Goal: Information Seeking & Learning: Learn about a topic

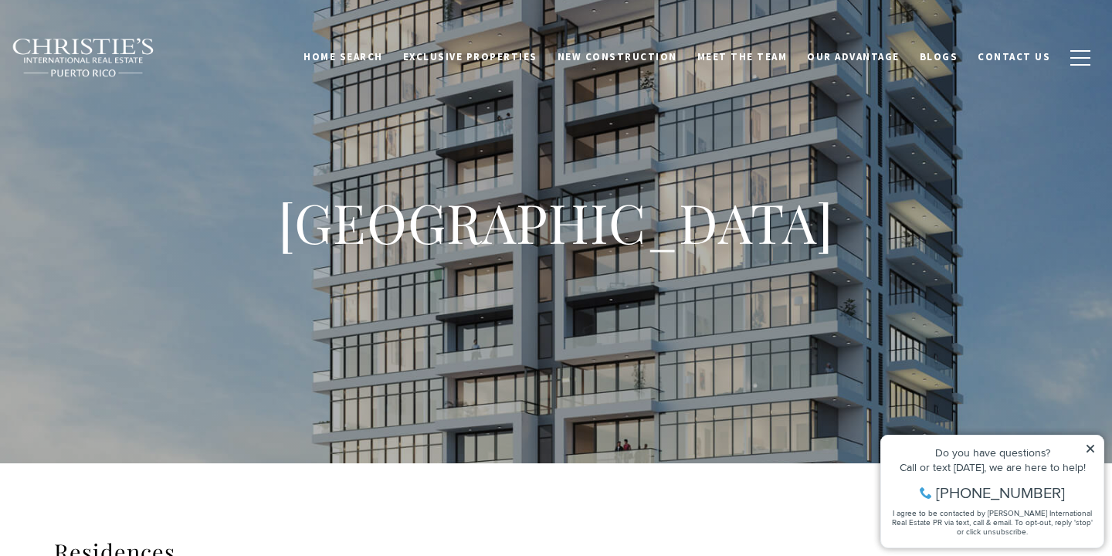
click at [1094, 445] on icon at bounding box center [1090, 448] width 11 height 11
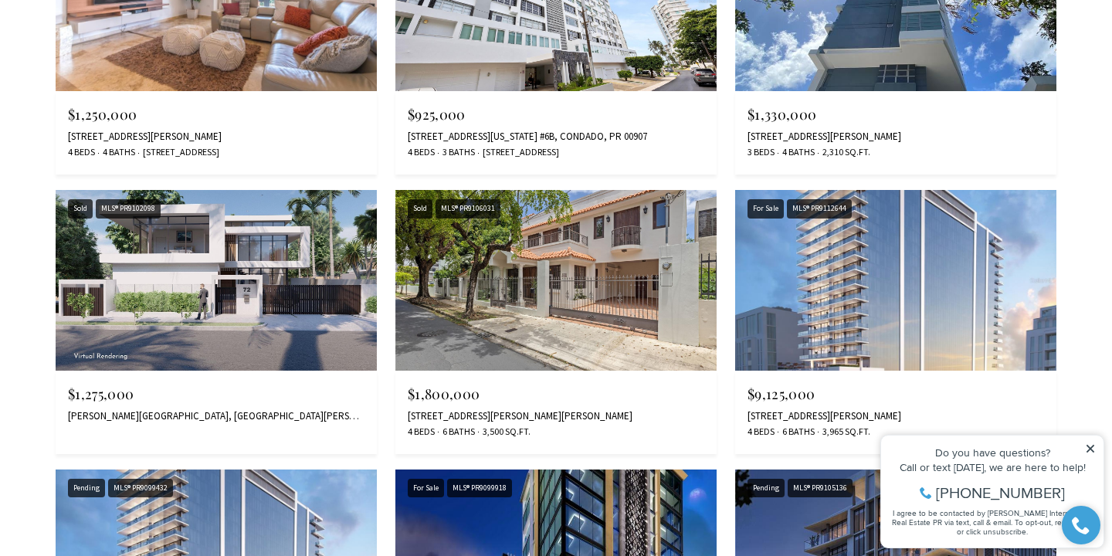
scroll to position [2607, 0]
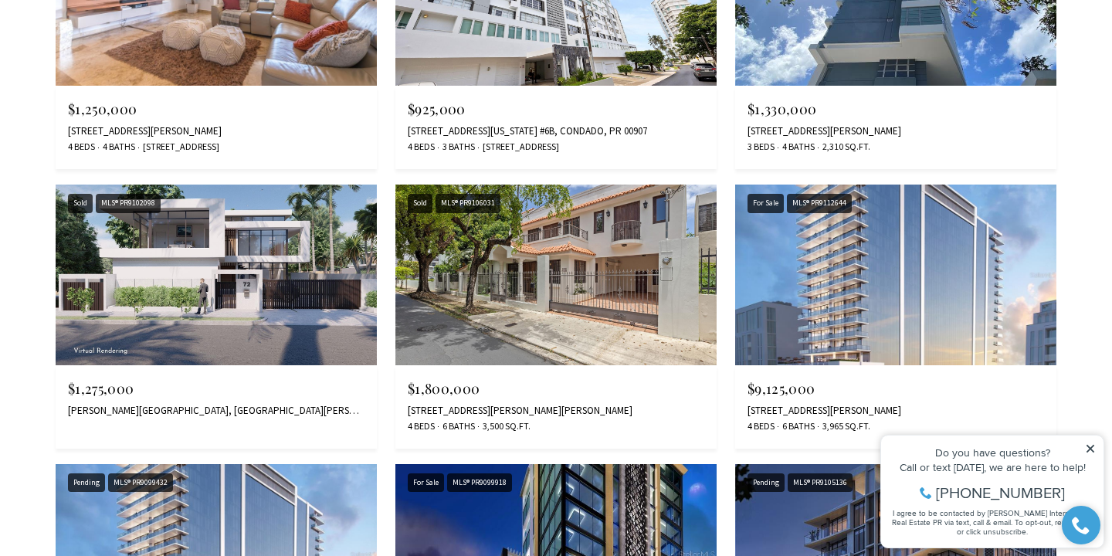
click at [319, 288] on img at bounding box center [216, 274] width 321 height 181
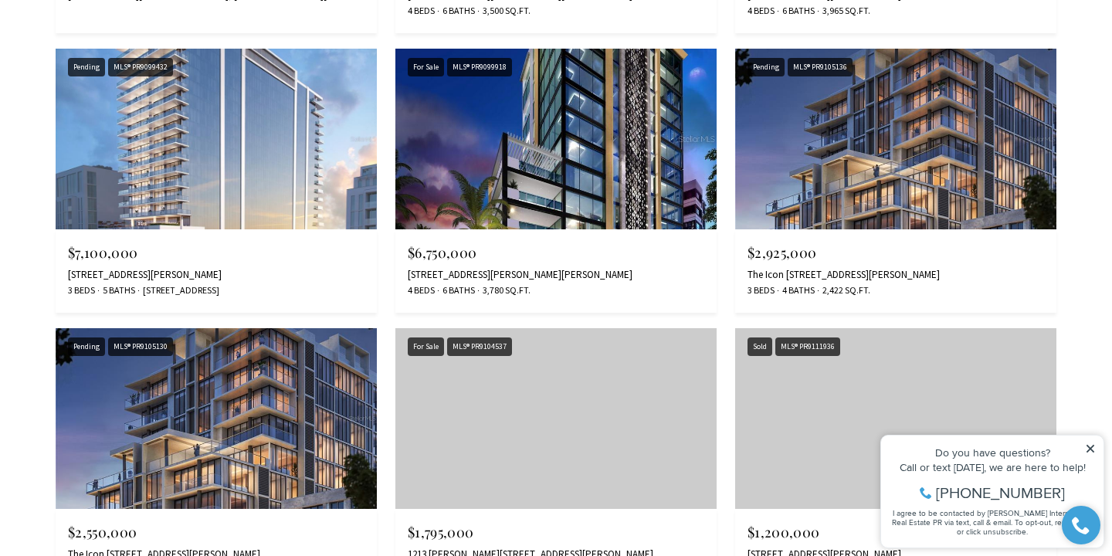
scroll to position [3026, 0]
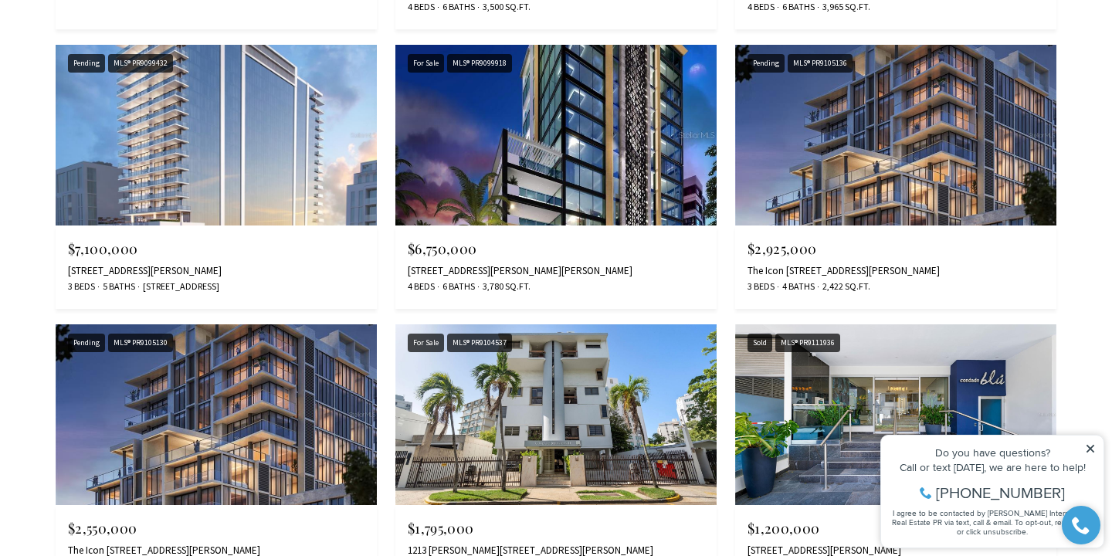
click at [1091, 448] on icon at bounding box center [1090, 449] width 8 height 8
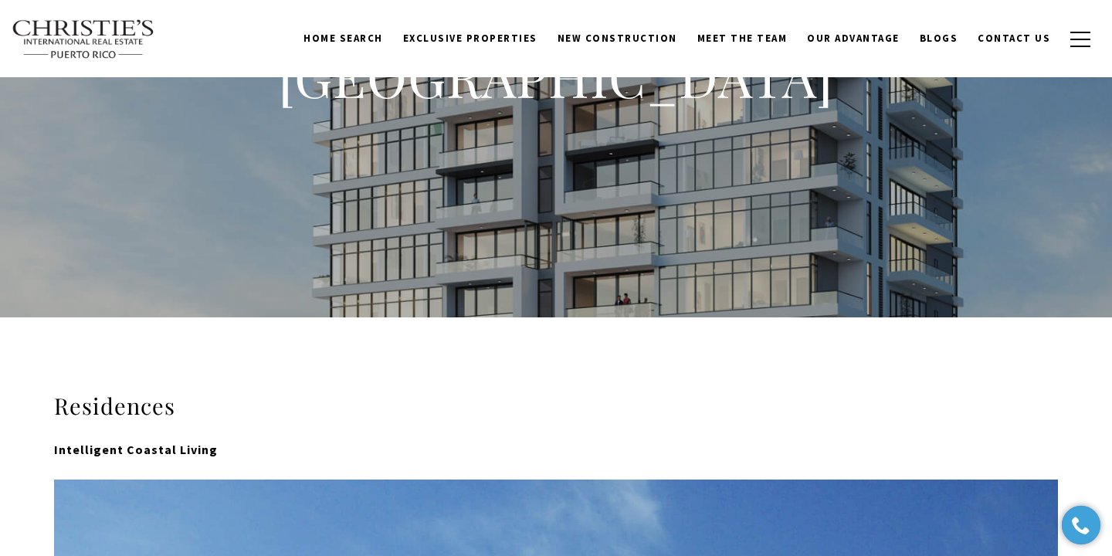
scroll to position [0, 0]
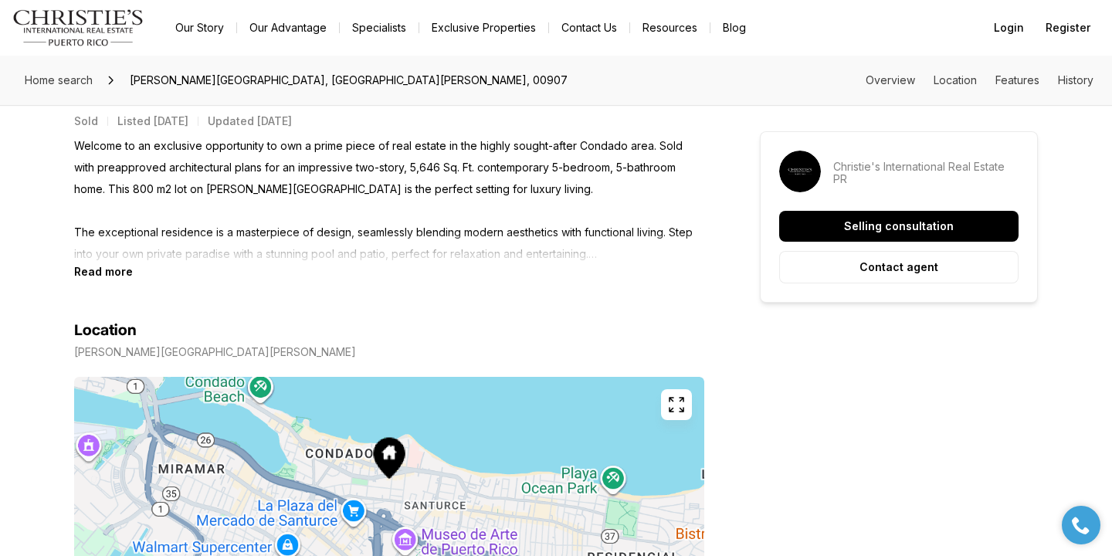
scroll to position [563, 0]
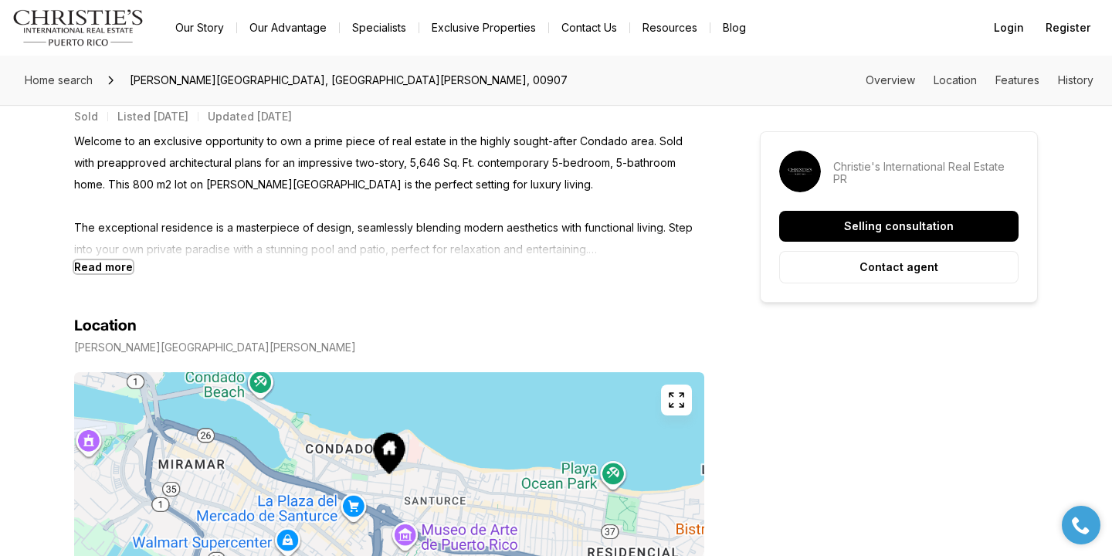
click at [100, 263] on b "Read more" at bounding box center [103, 266] width 59 height 13
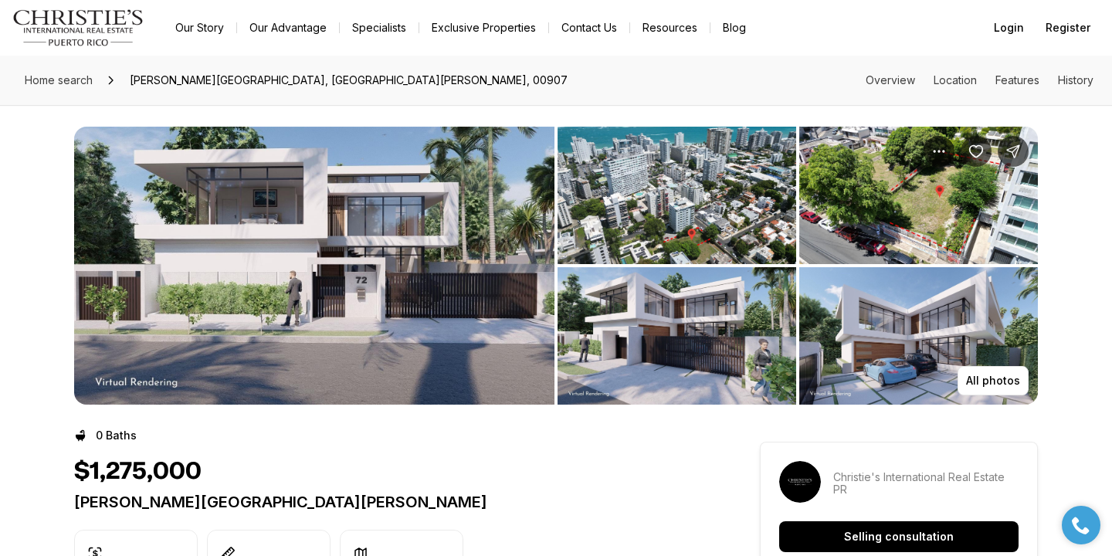
scroll to position [0, 0]
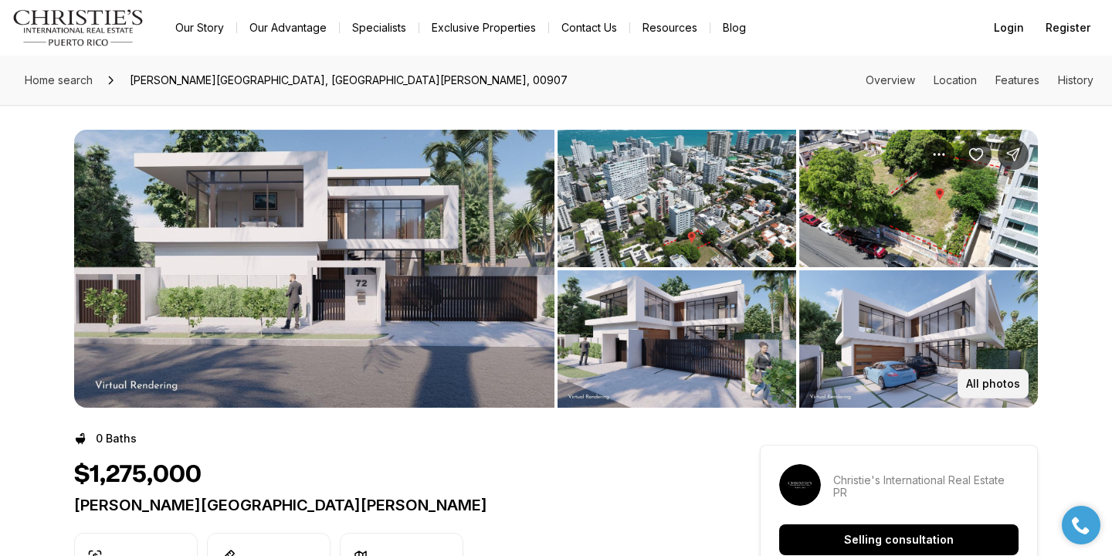
click at [1005, 388] on p "All photos" at bounding box center [993, 383] width 54 height 12
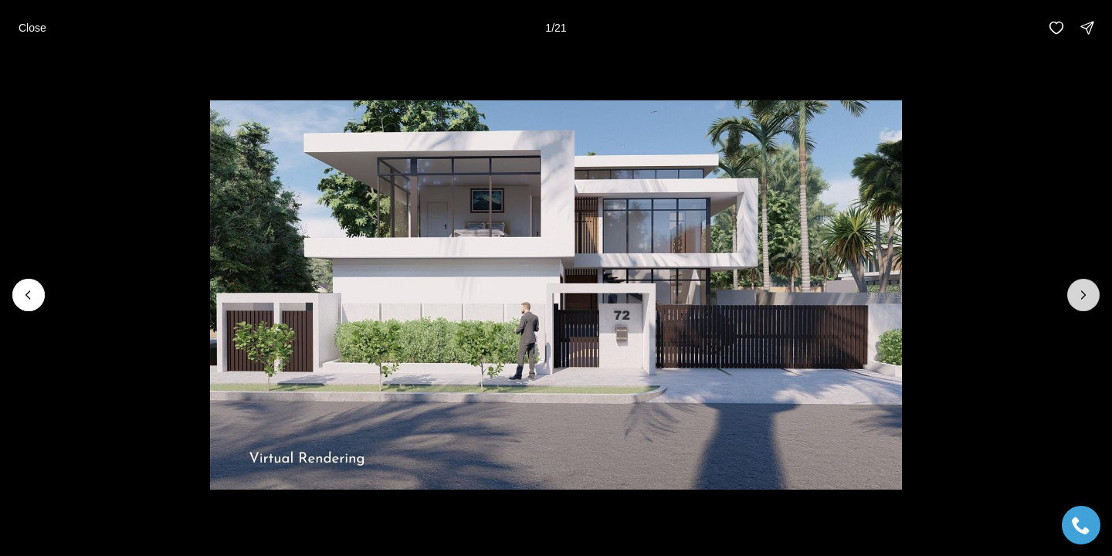
click at [1088, 301] on icon "Next slide" at bounding box center [1082, 294] width 15 height 15
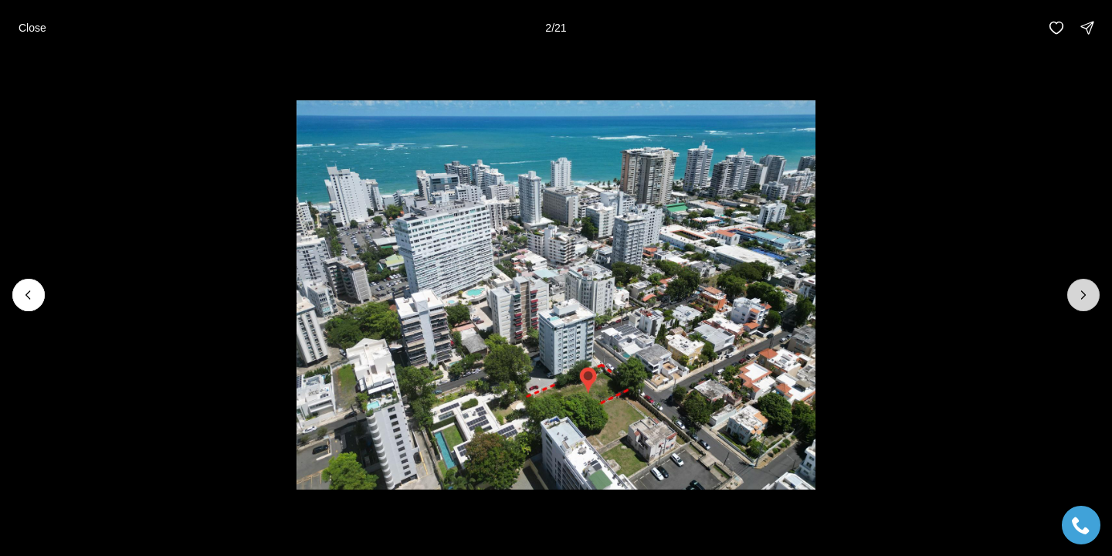
click at [1088, 301] on icon "Next slide" at bounding box center [1082, 294] width 15 height 15
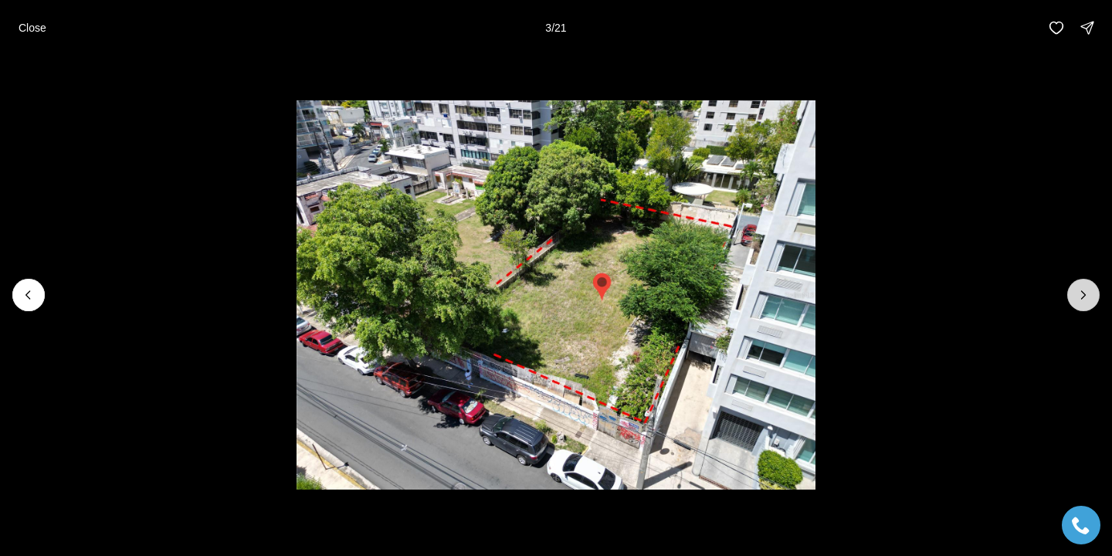
click at [1088, 301] on icon "Next slide" at bounding box center [1082, 294] width 15 height 15
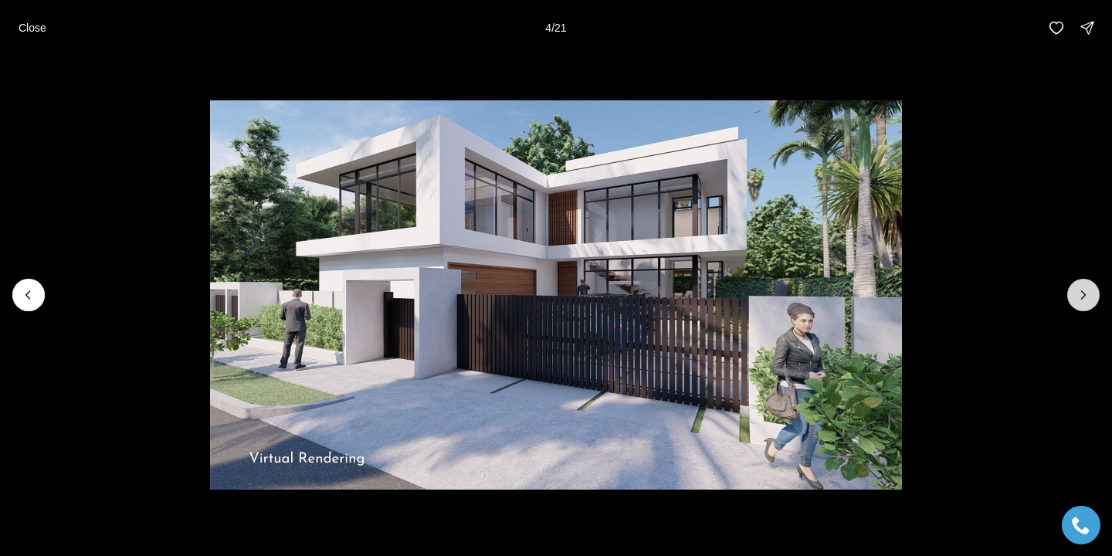
click at [1088, 301] on icon "Next slide" at bounding box center [1082, 294] width 15 height 15
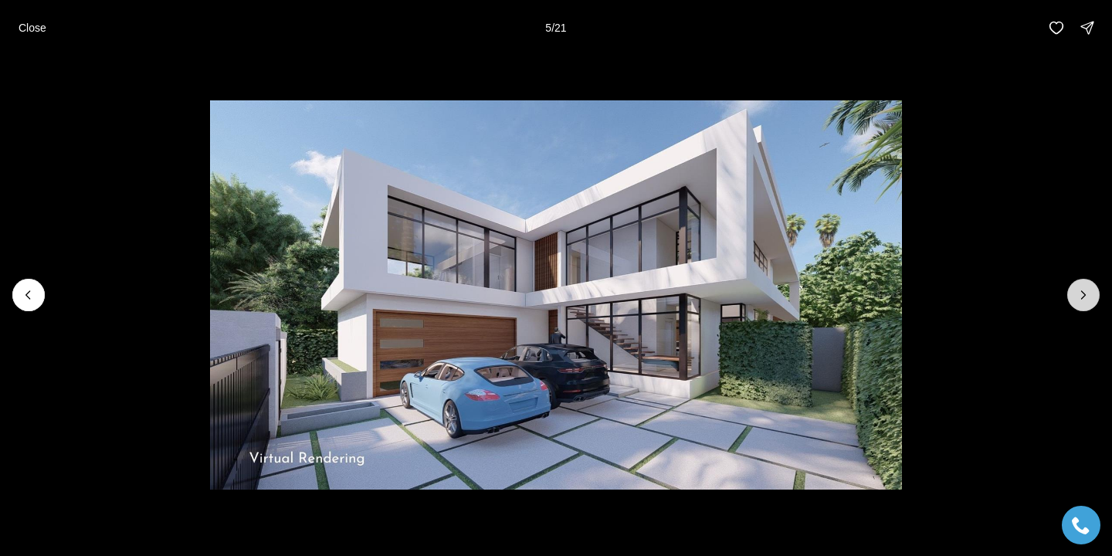
click at [1096, 301] on button "Next slide" at bounding box center [1083, 295] width 32 height 32
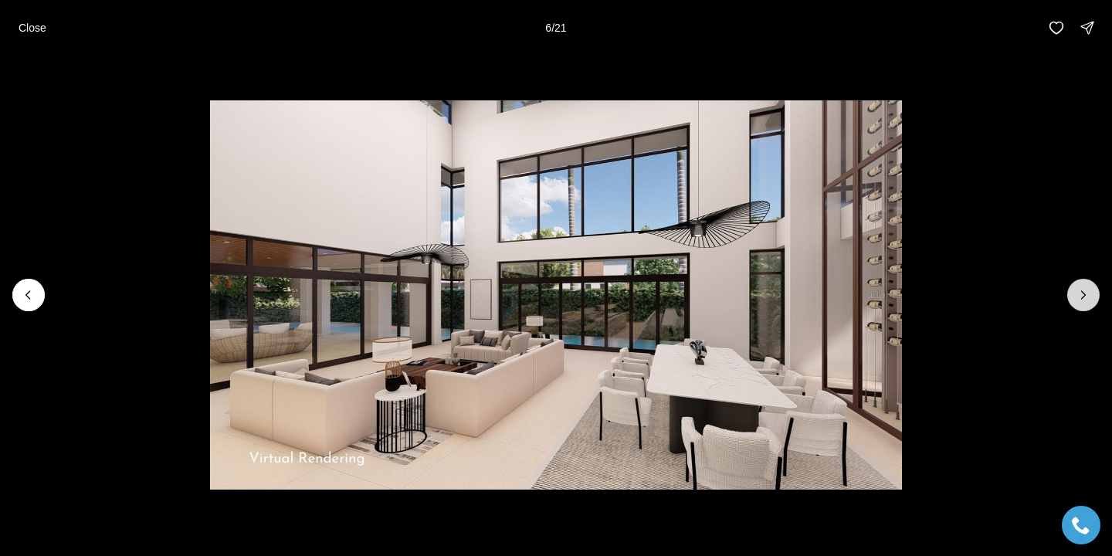
click at [1089, 301] on icon "Next slide" at bounding box center [1082, 294] width 15 height 15
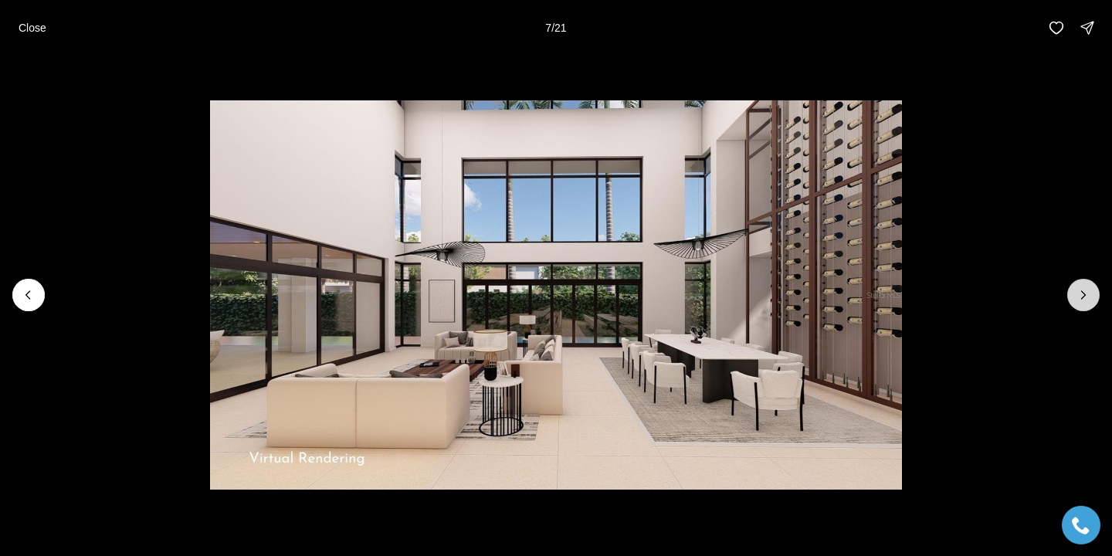
click at [1087, 300] on icon "Next slide" at bounding box center [1082, 294] width 15 height 15
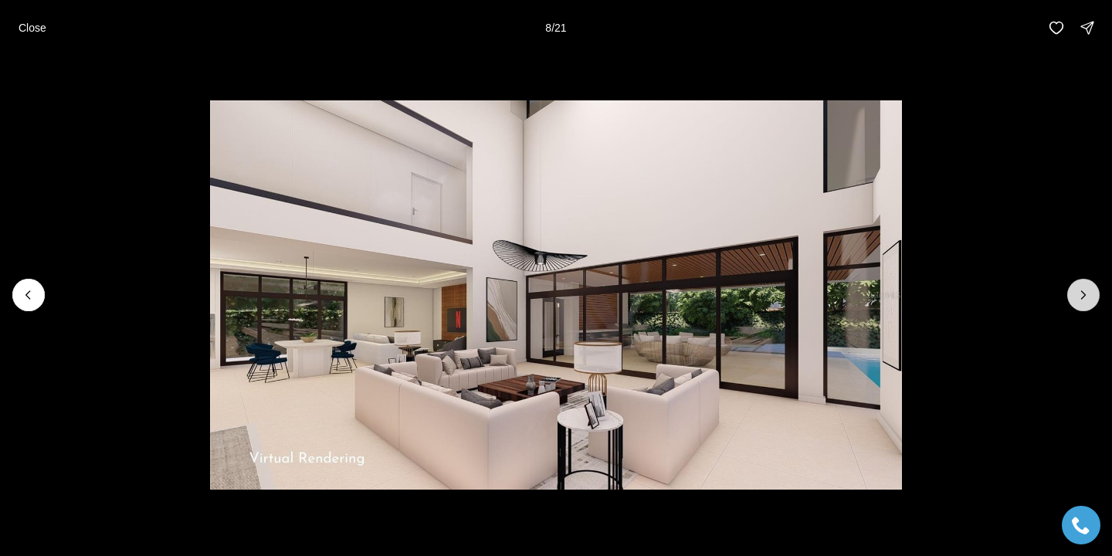
click at [1085, 299] on icon "Next slide" at bounding box center [1082, 294] width 15 height 15
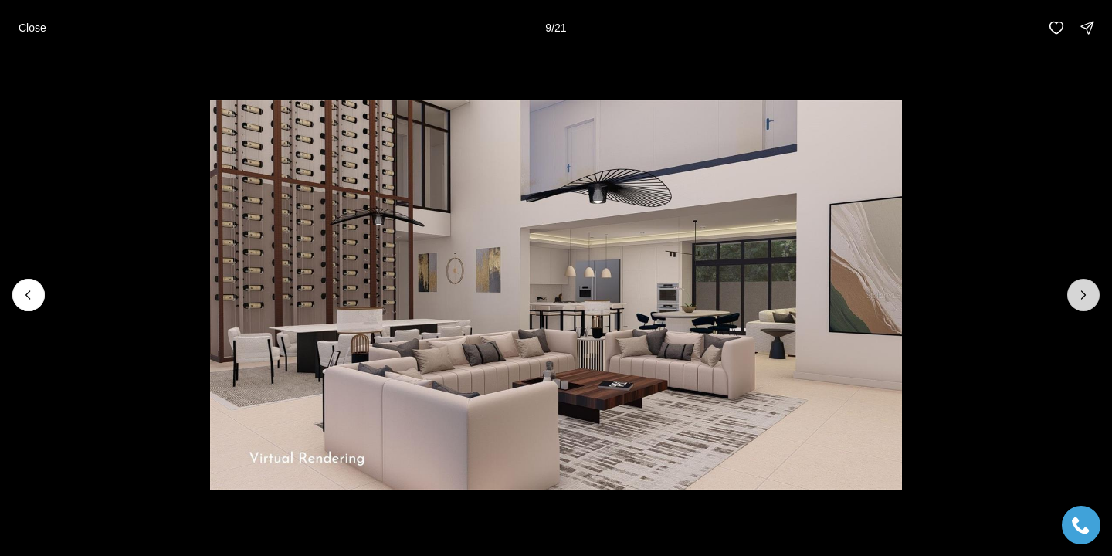
click at [1085, 300] on icon "Next slide" at bounding box center [1082, 294] width 15 height 15
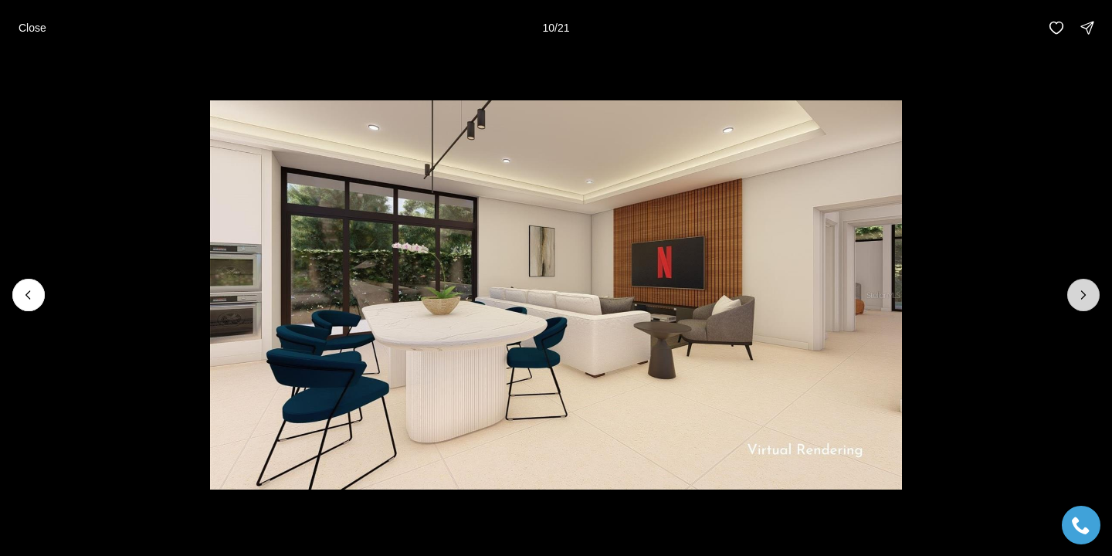
click at [1087, 299] on icon "Next slide" at bounding box center [1082, 294] width 15 height 15
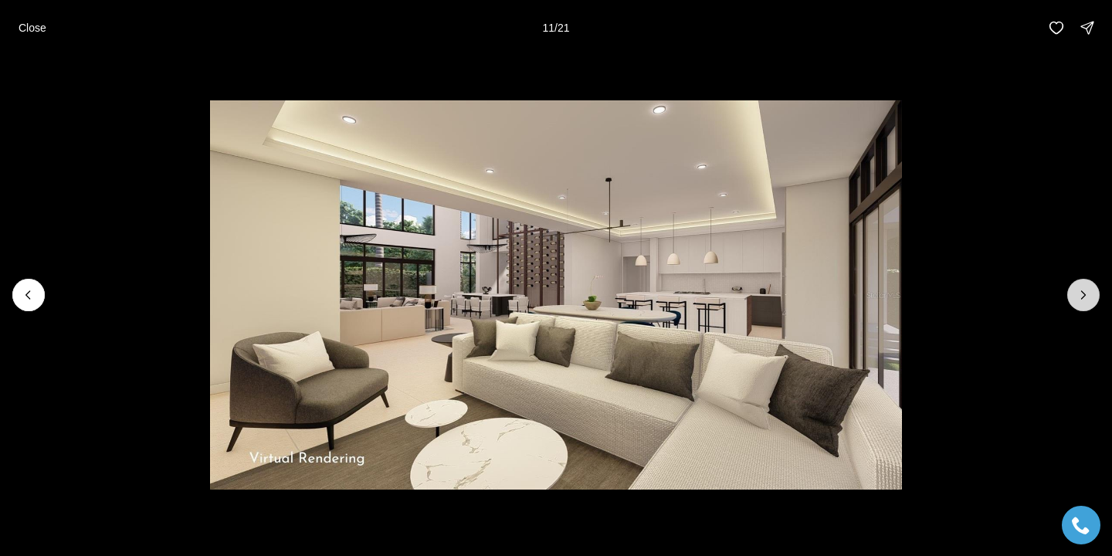
click at [1087, 299] on icon "Next slide" at bounding box center [1082, 294] width 15 height 15
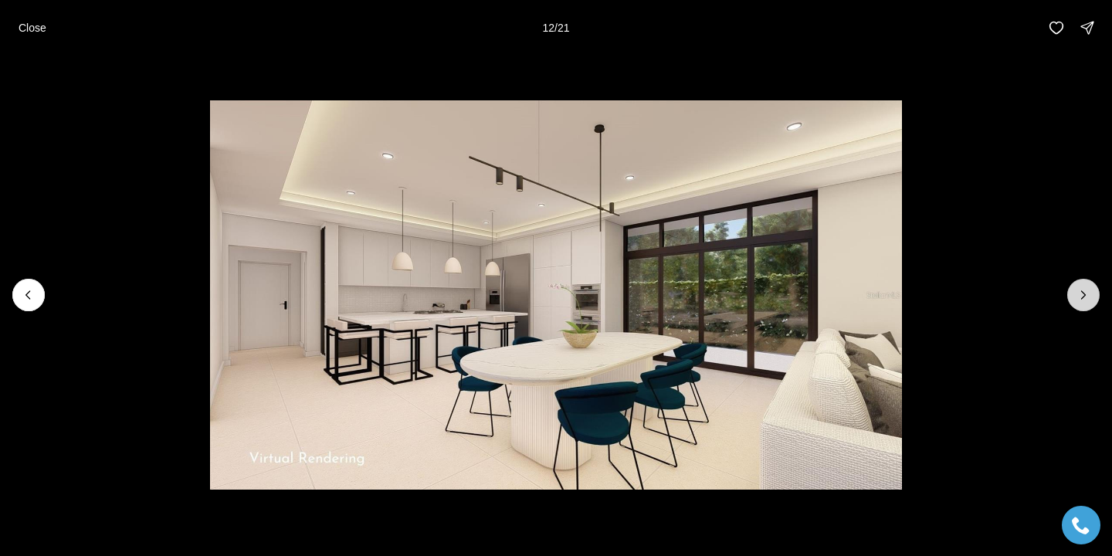
click at [1086, 299] on icon "Next slide" at bounding box center [1082, 294] width 15 height 15
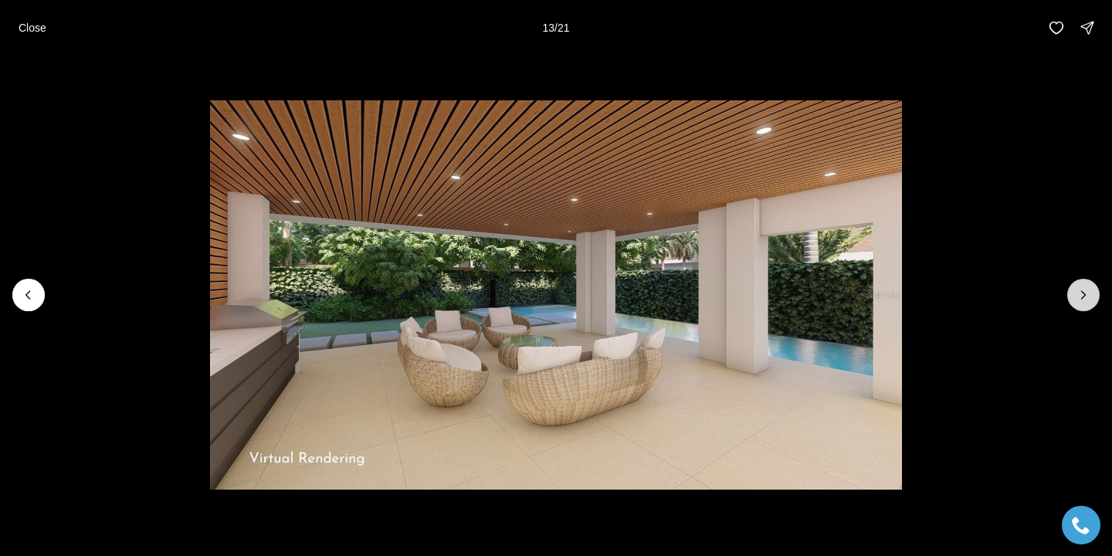
click at [1086, 300] on icon "Next slide" at bounding box center [1082, 294] width 15 height 15
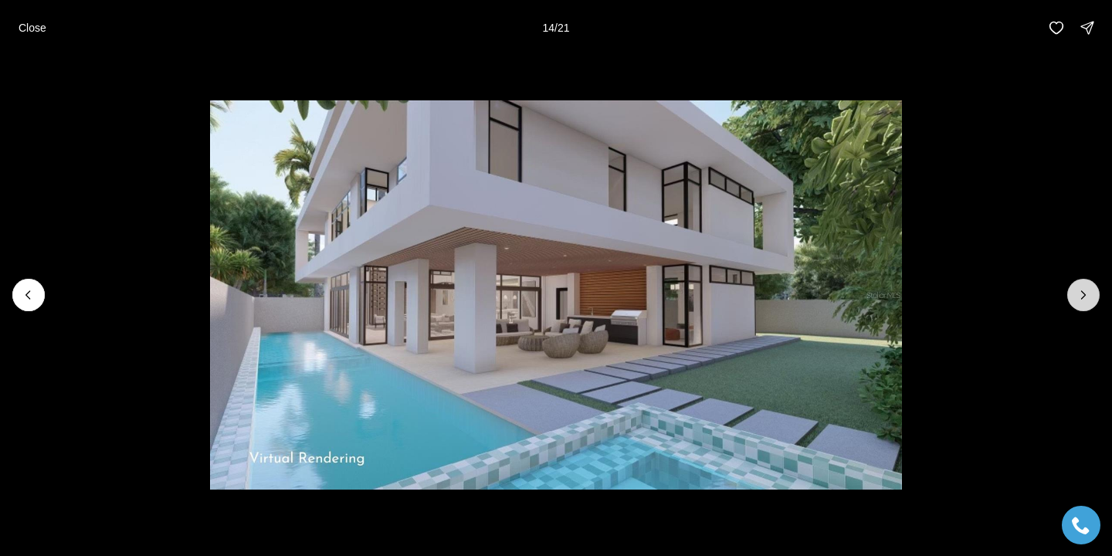
click at [1083, 296] on icon "Next slide" at bounding box center [1083, 295] width 4 height 8
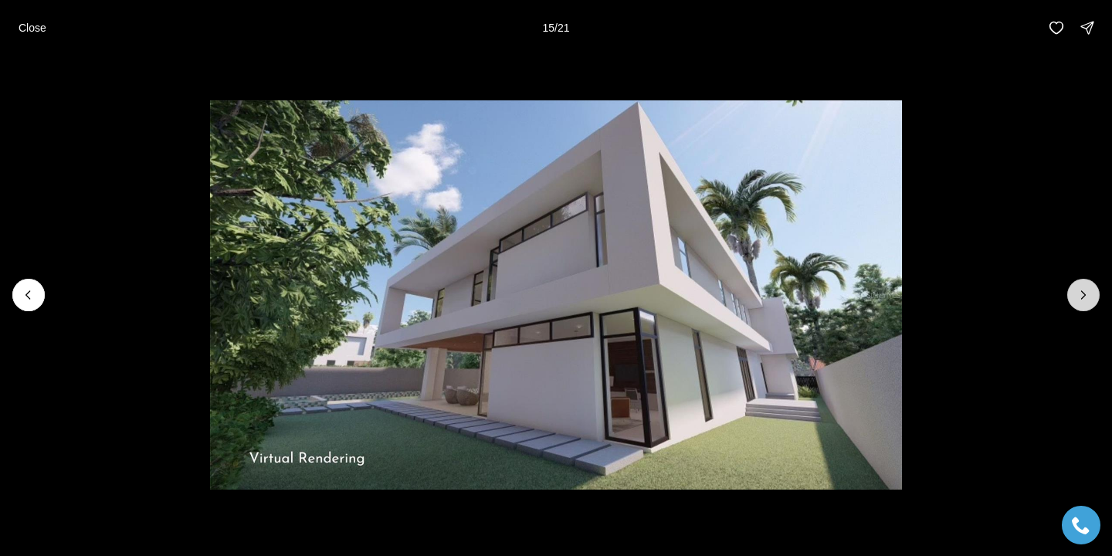
click at [1083, 296] on icon "Next slide" at bounding box center [1083, 295] width 4 height 8
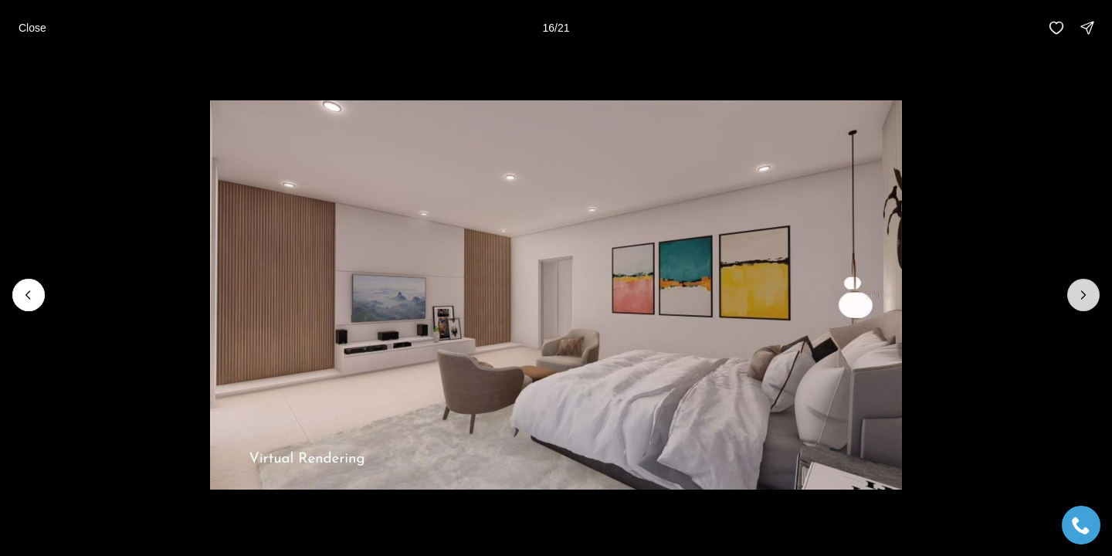
click at [1083, 296] on icon "Next slide" at bounding box center [1083, 295] width 4 height 8
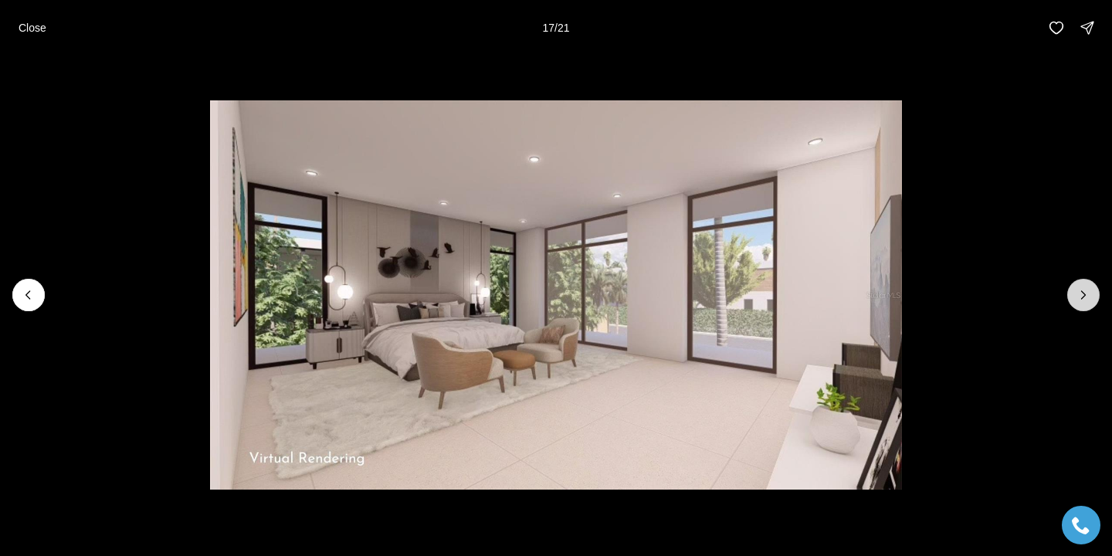
click at [1083, 296] on icon "Next slide" at bounding box center [1083, 295] width 4 height 8
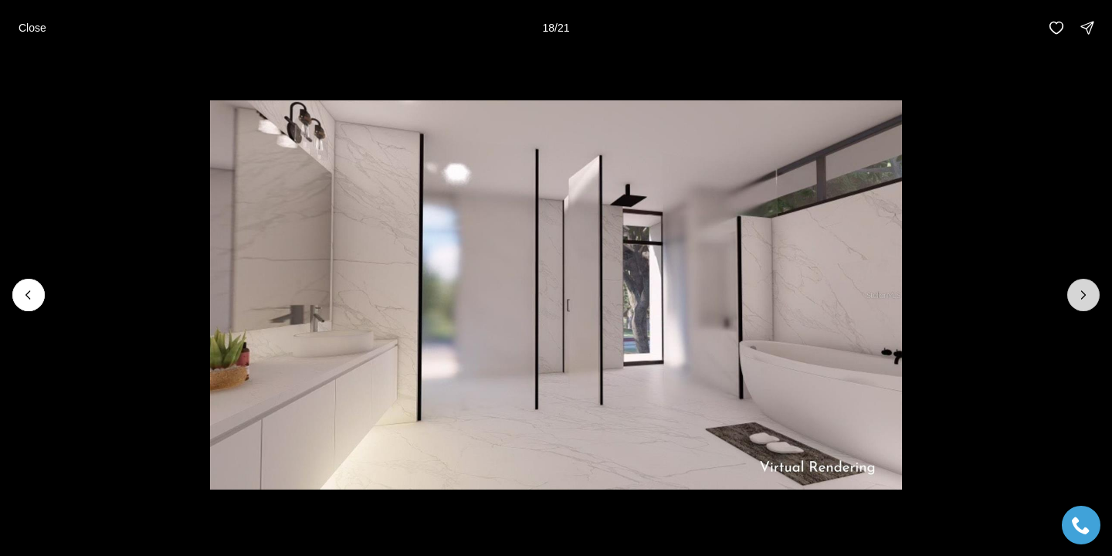
click at [1083, 296] on icon "Next slide" at bounding box center [1083, 295] width 4 height 8
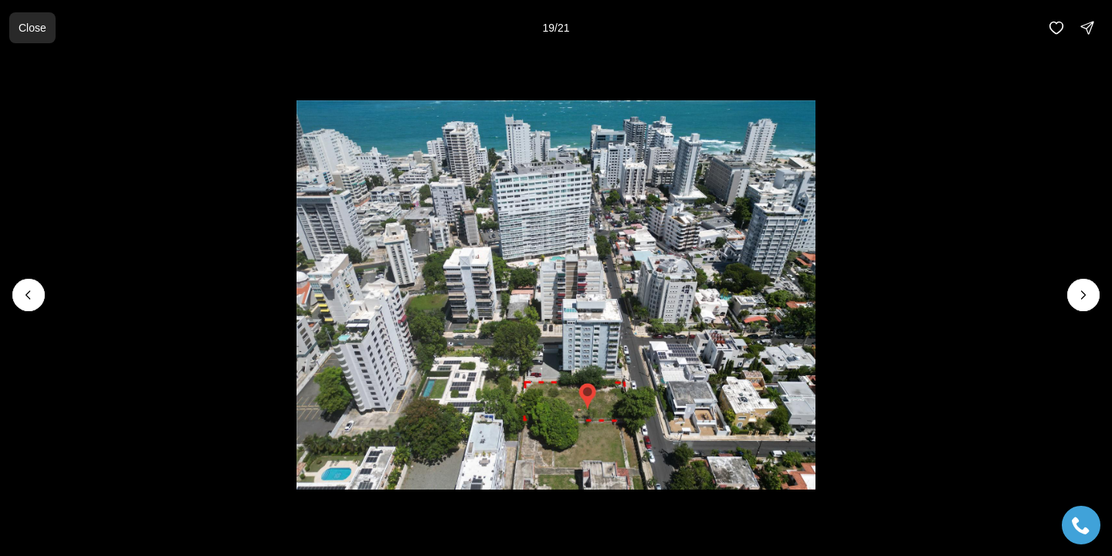
click at [37, 24] on p "Close" at bounding box center [33, 28] width 28 height 12
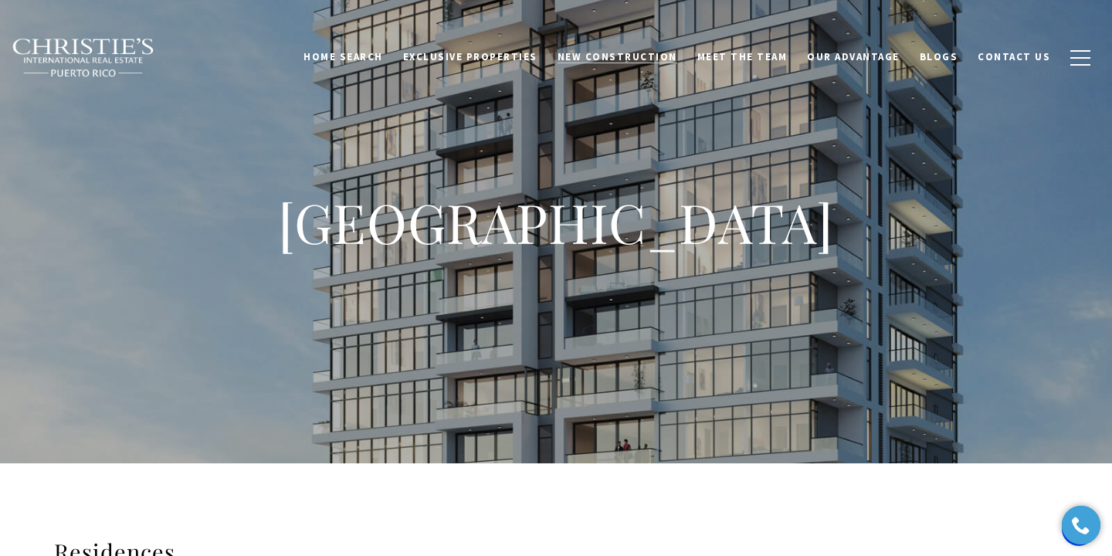
click at [590, 57] on span "New Construction" at bounding box center [617, 56] width 120 height 13
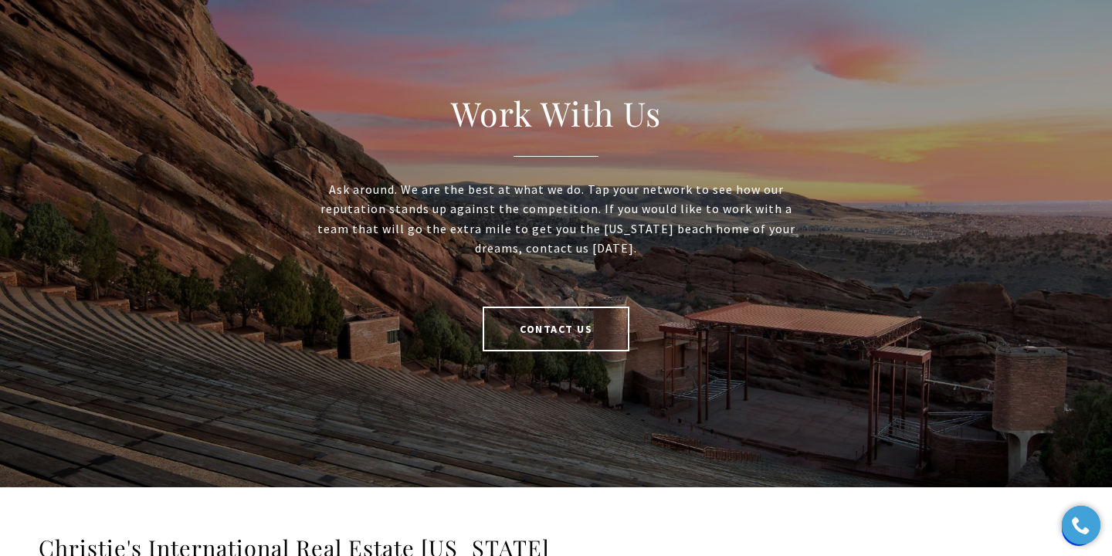
scroll to position [3201, 0]
